Goal: Task Accomplishment & Management: Use online tool/utility

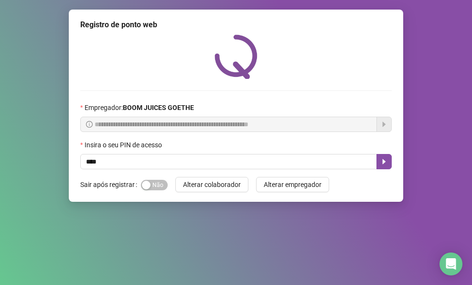
type input "****"
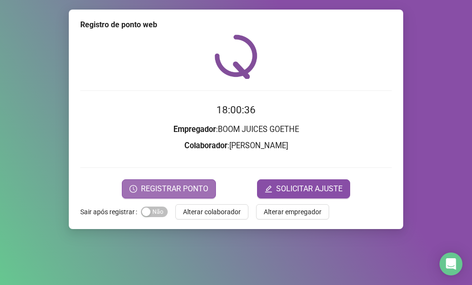
click at [195, 187] on span "REGISTRAR PONTO" at bounding box center [174, 188] width 67 height 11
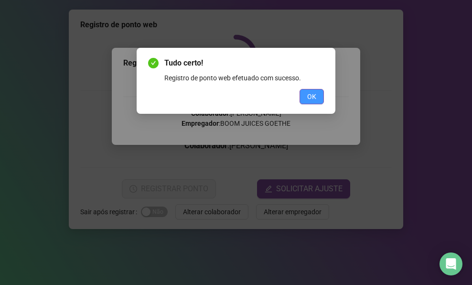
click at [312, 98] on span "OK" at bounding box center [311, 96] width 9 height 11
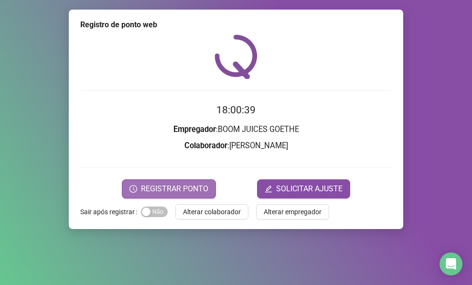
click at [193, 187] on span "REGISTRAR PONTO" at bounding box center [174, 188] width 67 height 11
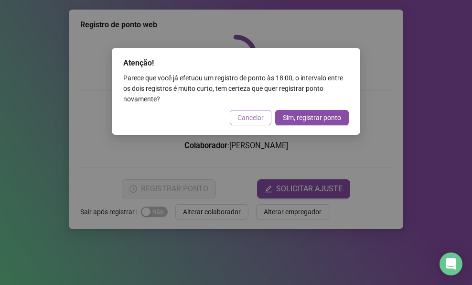
click at [256, 117] on span "Cancelar" at bounding box center [250, 117] width 26 height 11
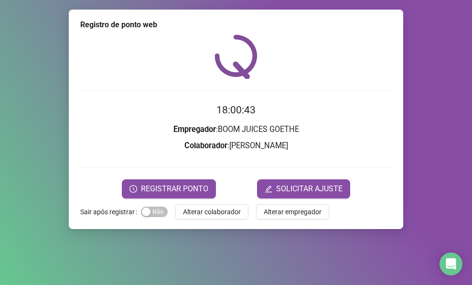
click at [200, 212] on span "Alterar colaborador" at bounding box center [212, 211] width 58 height 11
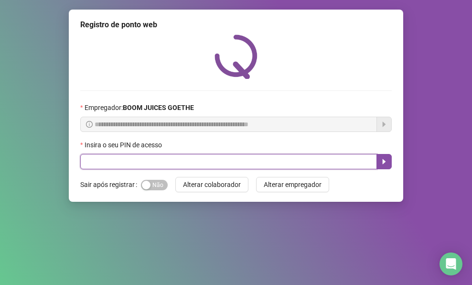
click at [159, 160] on input "text" at bounding box center [228, 161] width 296 height 15
type input "****"
click at [388, 159] on button "button" at bounding box center [383, 161] width 15 height 15
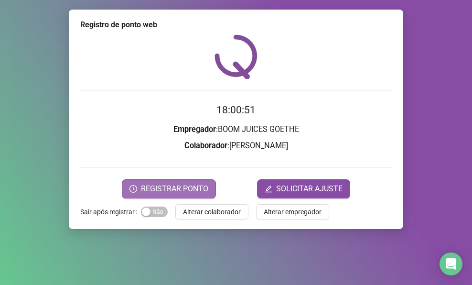
click at [202, 187] on span "REGISTRAR PONTO" at bounding box center [174, 188] width 67 height 11
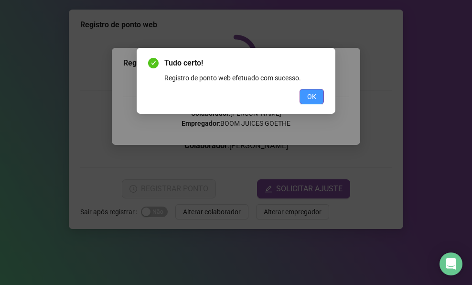
click at [306, 99] on button "OK" at bounding box center [311, 96] width 24 height 15
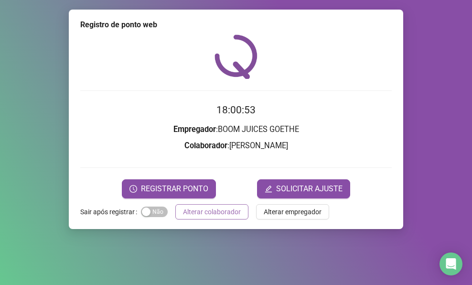
click at [198, 211] on span "Alterar colaborador" at bounding box center [212, 211] width 58 height 11
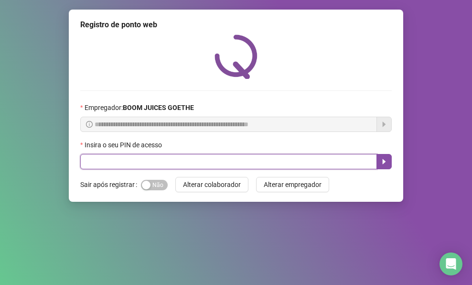
click at [151, 157] on input "text" at bounding box center [228, 161] width 296 height 15
type input "****"
drag, startPoint x: 380, startPoint y: 159, endPoint x: 344, endPoint y: 167, distance: 37.2
click at [380, 161] on icon "caret-right" at bounding box center [384, 162] width 8 height 8
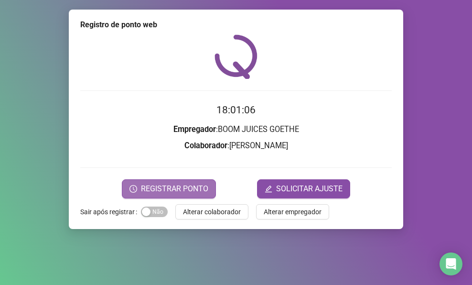
click at [196, 185] on span "REGISTRAR PONTO" at bounding box center [174, 188] width 67 height 11
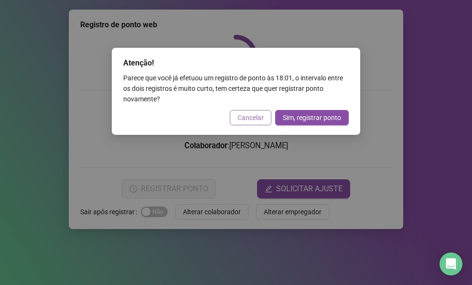
click at [252, 125] on button "Cancelar" at bounding box center [251, 117] width 42 height 15
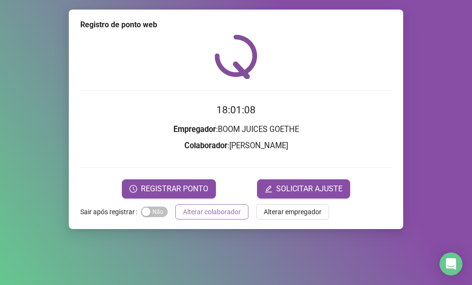
click at [200, 211] on span "Alterar colaborador" at bounding box center [212, 211] width 58 height 11
